Goal: Navigation & Orientation: Understand site structure

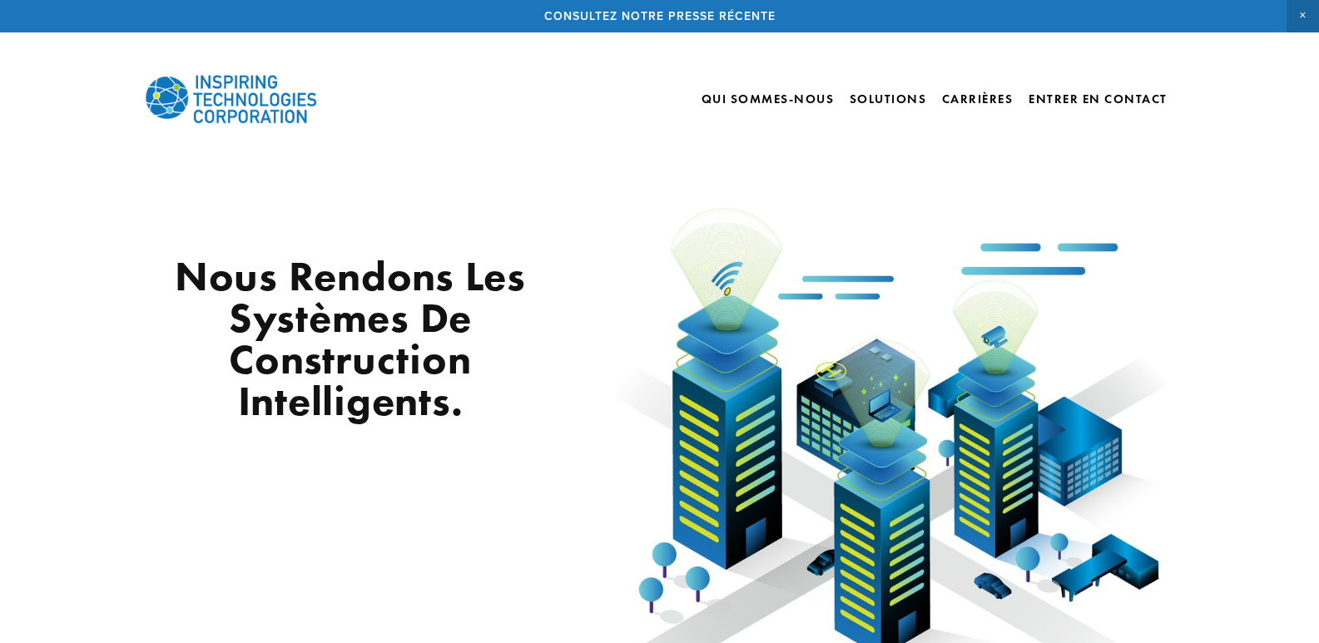
click at [535, 147] on div "Nous rendons les systèmes de construction intelligents." at bounding box center [660, 455] width 1198 height 628
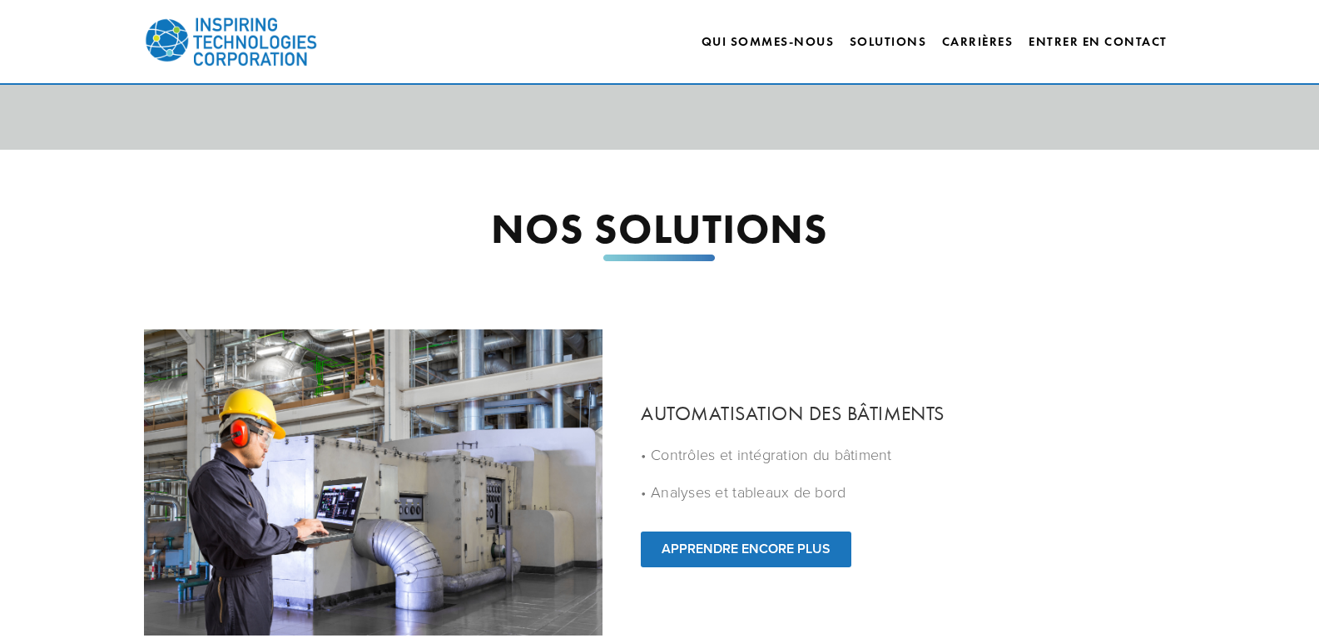
scroll to position [1082, 0]
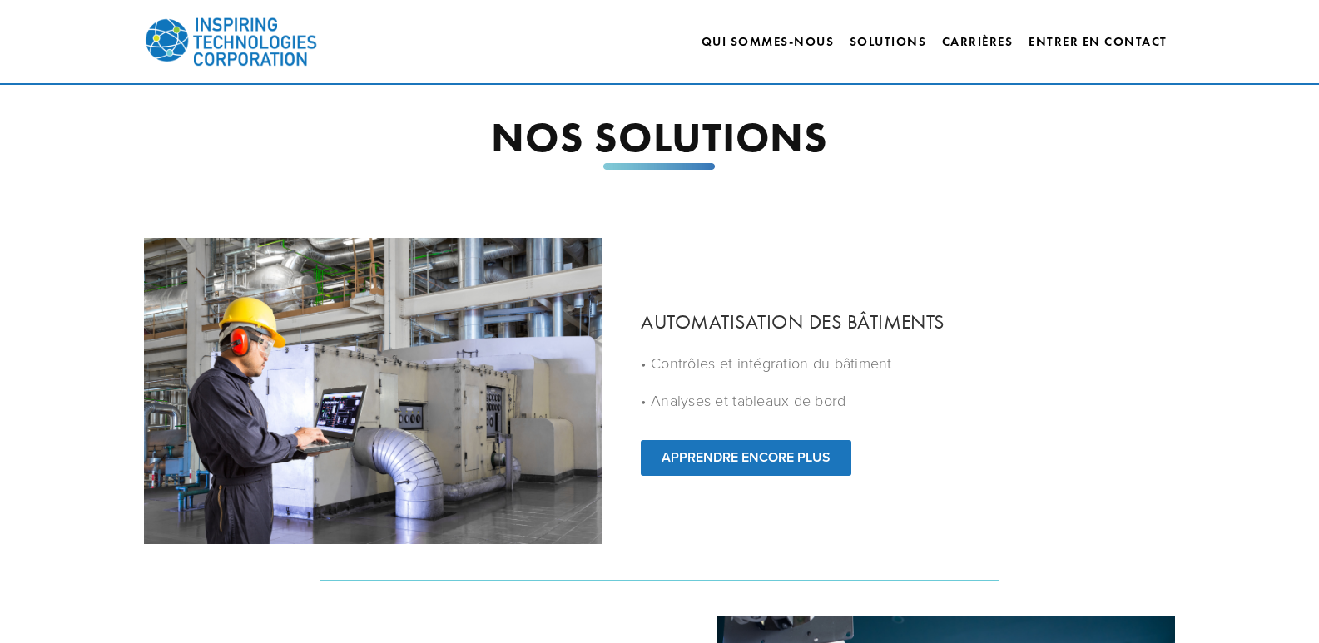
click at [767, 41] on font "Qui sommes-nous" at bounding box center [768, 41] width 133 height 15
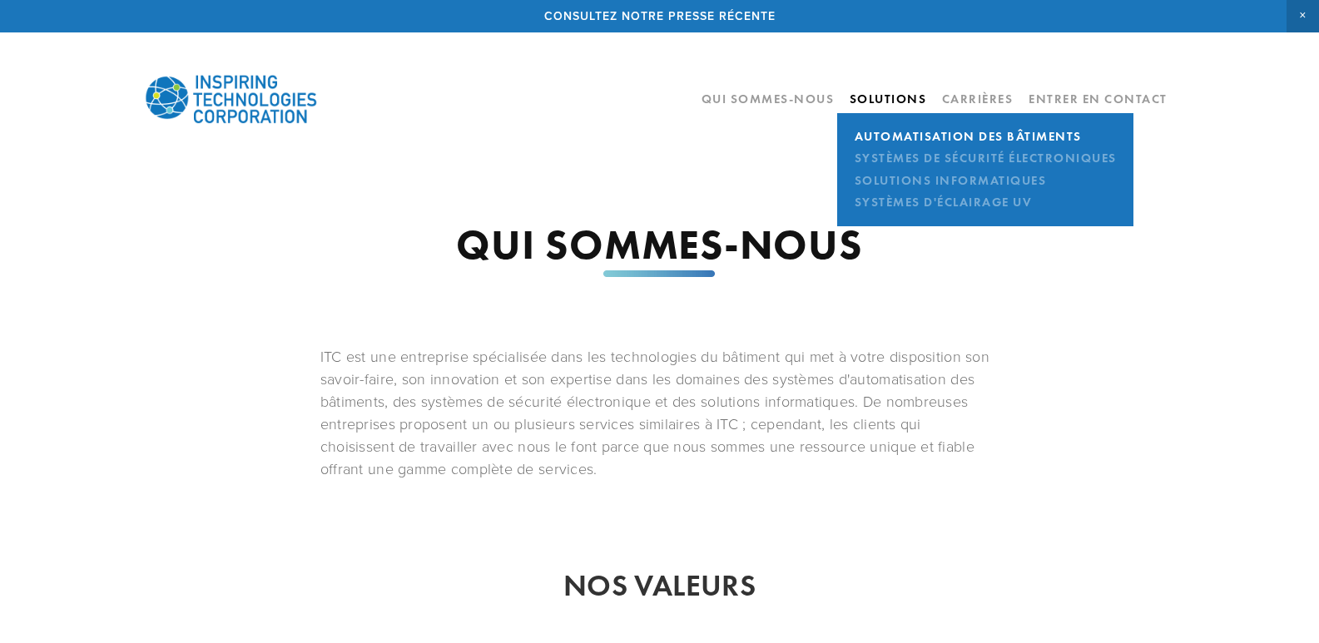
click at [882, 136] on font "Automatisation des bâtiments" at bounding box center [968, 136] width 227 height 15
